Goal: Book appointment/travel/reservation

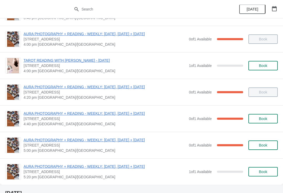
scroll to position [365, 0]
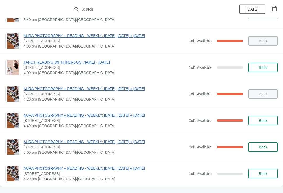
click at [260, 68] on span "Book" at bounding box center [263, 67] width 8 height 4
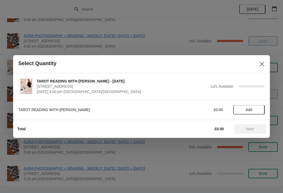
click at [245, 109] on span "Add" at bounding box center [249, 110] width 22 height 4
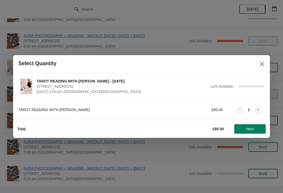
click at [245, 129] on span "Next" at bounding box center [250, 129] width 23 height 4
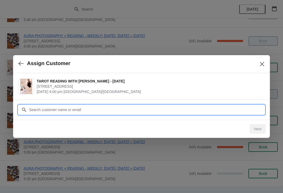
click at [146, 110] on input "Customer" at bounding box center [147, 109] width 236 height 9
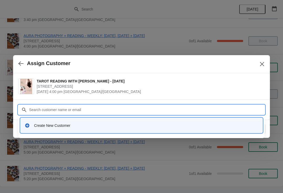
click at [107, 129] on div "Create New Customer" at bounding box center [142, 125] width 238 height 11
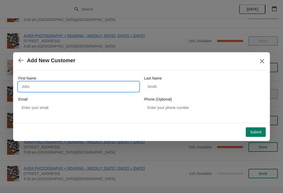
click at [87, 86] on input "First Name" at bounding box center [78, 86] width 121 height 9
type input "Jordy"
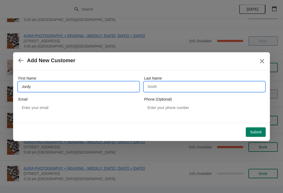
click at [166, 83] on input "Last Name" at bounding box center [204, 86] width 121 height 9
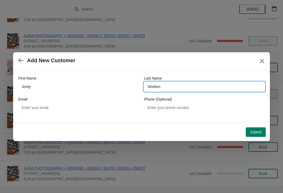
type input "Stretton"
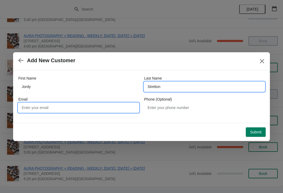
click at [86, 104] on input "Email" at bounding box center [78, 107] width 121 height 9
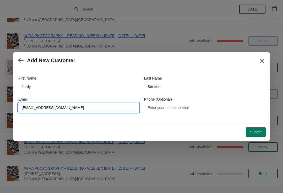
type input "[EMAIL_ADDRESS][DOMAIN_NAME]"
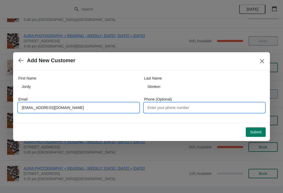
click at [188, 107] on input "Phone (Optional)" at bounding box center [204, 107] width 121 height 9
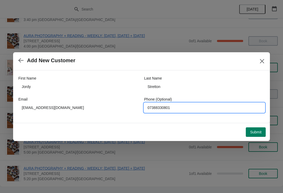
type input "07388330801"
click at [220, 119] on div "First Name Jordy Last Name Stretton Email [EMAIL_ADDRESS][DOMAIN_NAME] Phone (O…" at bounding box center [141, 96] width 257 height 52
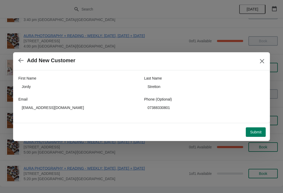
click at [254, 131] on span "Submit" at bounding box center [256, 132] width 12 height 4
